Goal: Task Accomplishment & Management: Use online tool/utility

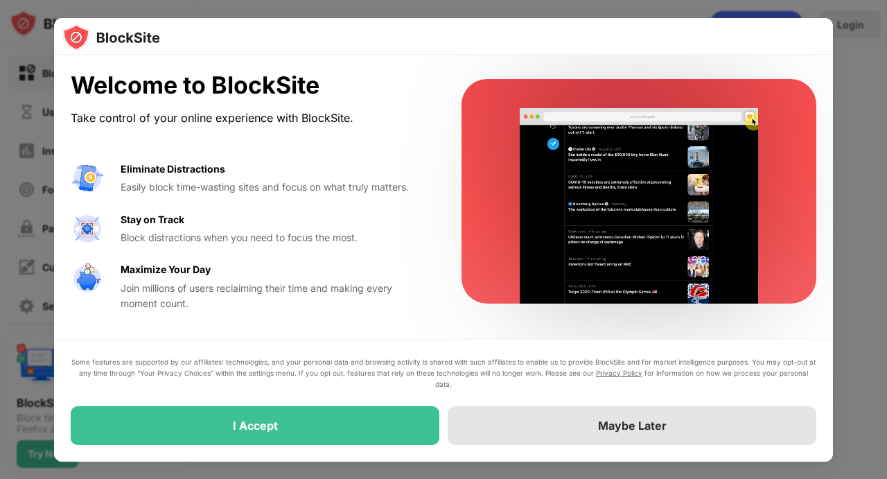
click at [553, 436] on div "Maybe Later" at bounding box center [631, 425] width 369 height 39
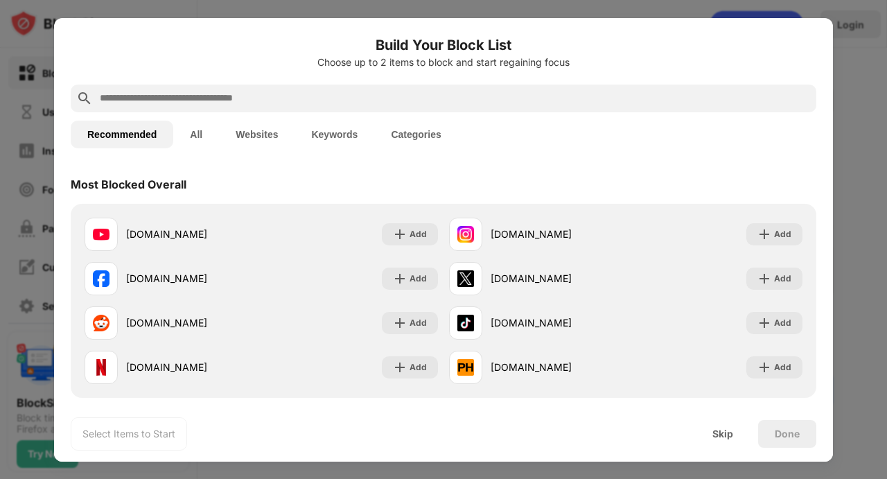
click at [259, 97] on input "text" at bounding box center [454, 98] width 712 height 17
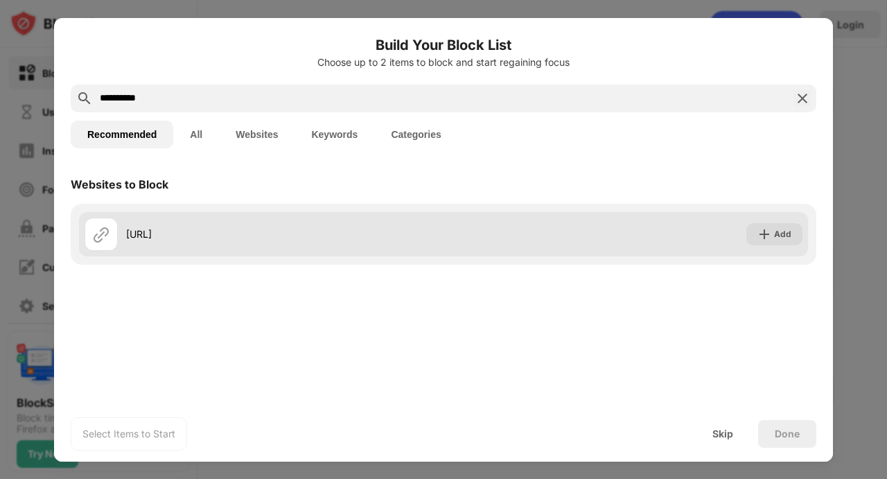
type input "**********"
click at [756, 238] on div "Add" at bounding box center [774, 234] width 56 height 22
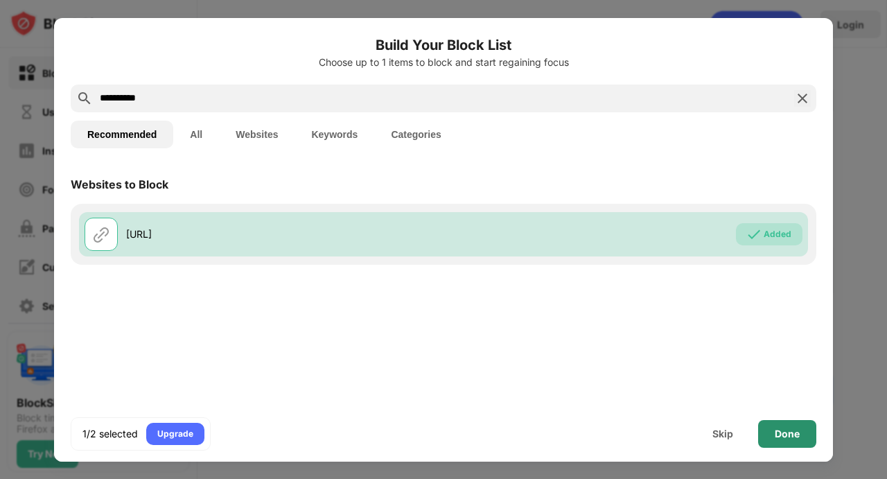
click at [799, 437] on div "Done" at bounding box center [786, 433] width 25 height 11
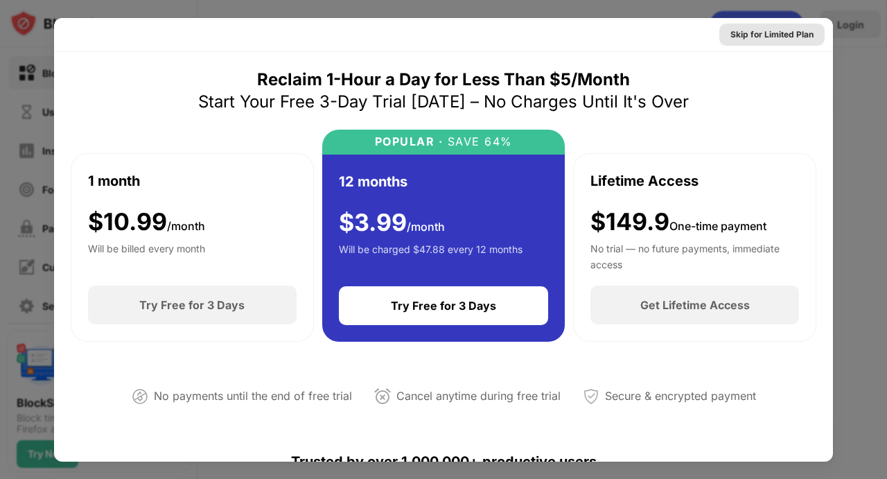
click at [745, 37] on div "Skip for Limited Plan" at bounding box center [771, 35] width 83 height 14
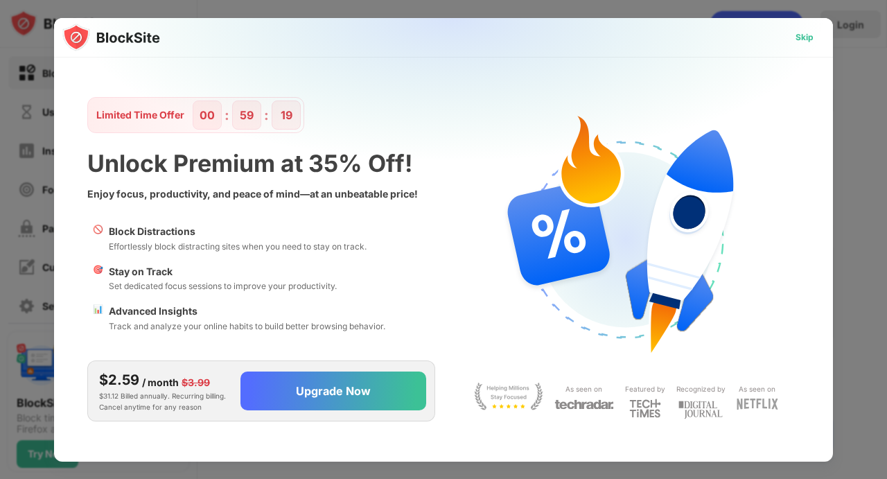
click at [815, 41] on div "Skip" at bounding box center [804, 37] width 40 height 22
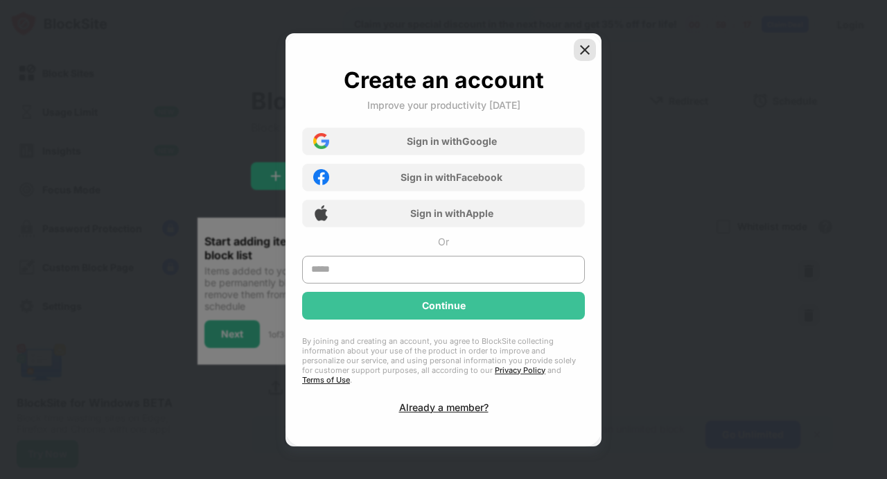
click at [584, 56] on img at bounding box center [585, 50] width 14 height 14
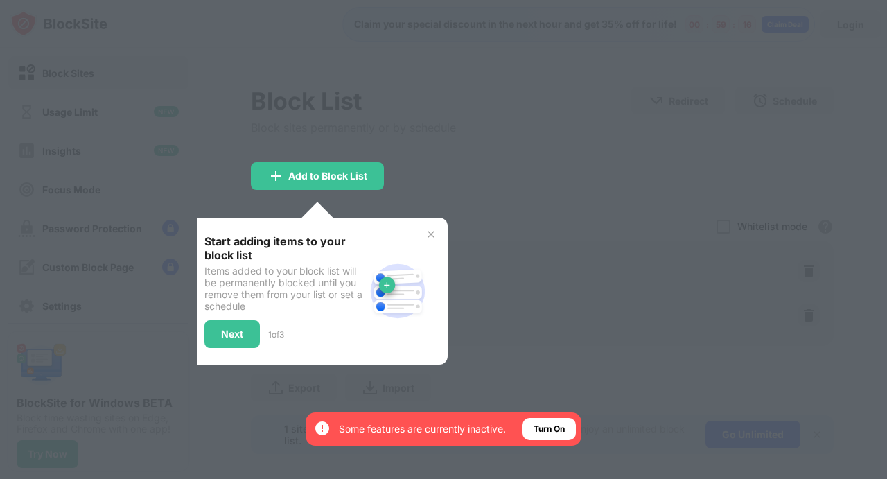
click at [436, 231] on div "Start adding items to your block list Items added to your block list will be pe…" at bounding box center [318, 291] width 260 height 147
click at [433, 232] on img at bounding box center [430, 234] width 11 height 11
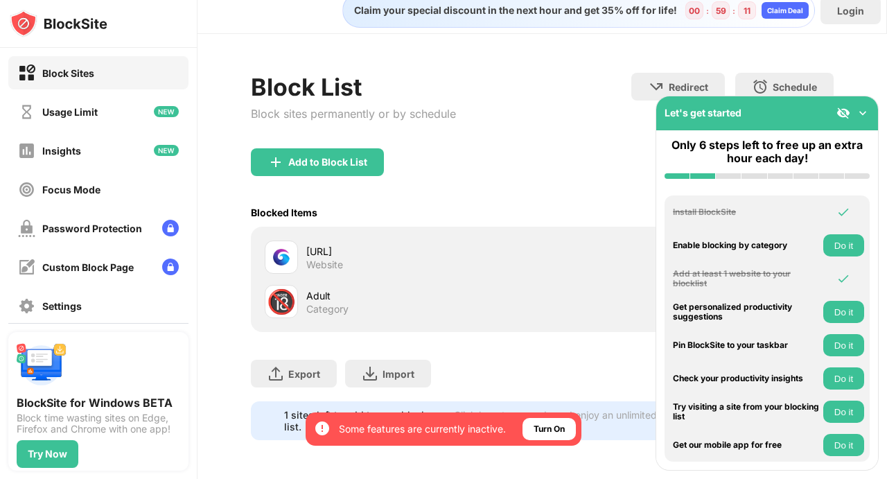
scroll to position [26, 0]
